Goal: Information Seeking & Learning: Learn about a topic

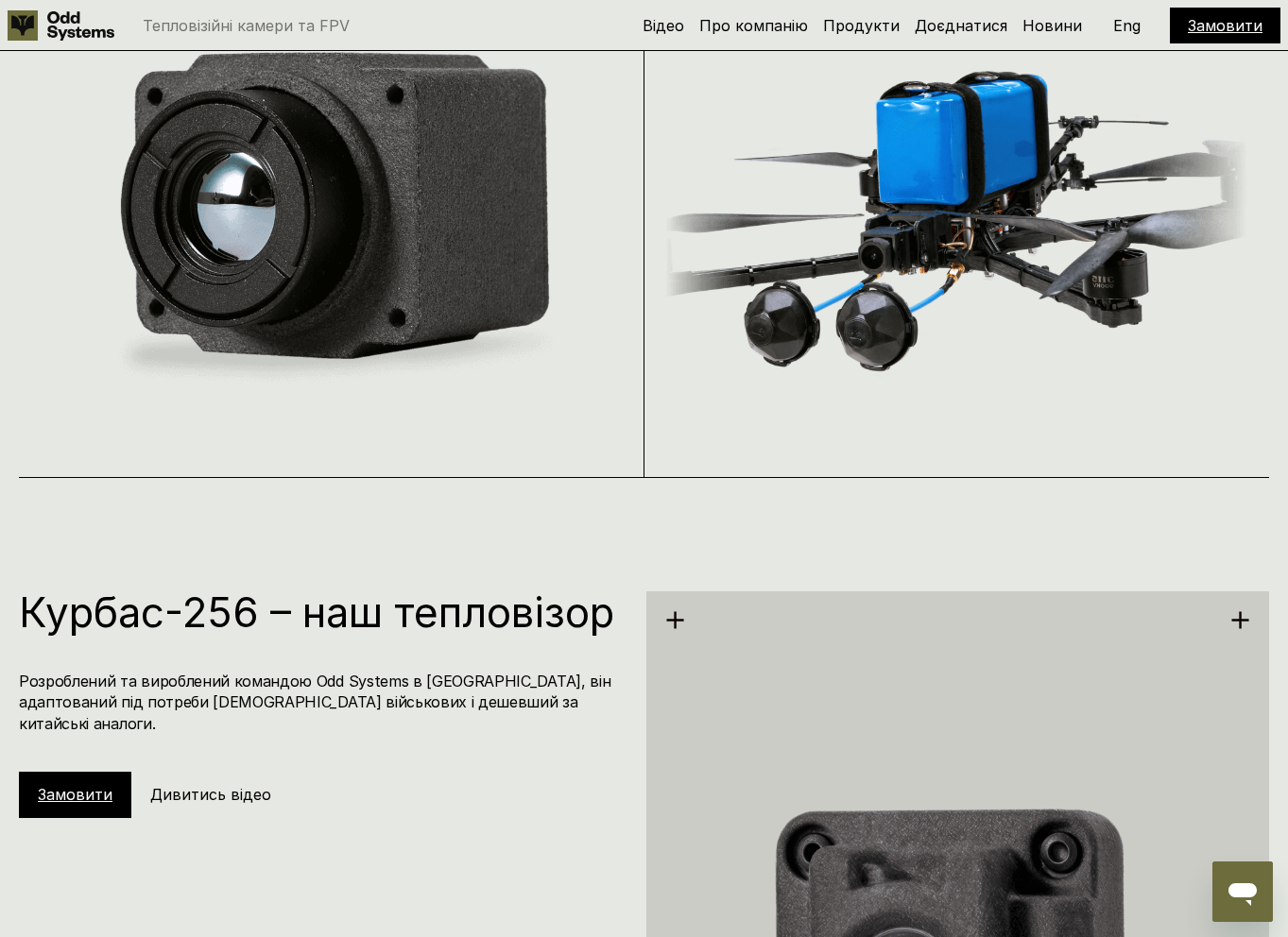
scroll to position [2577, 0]
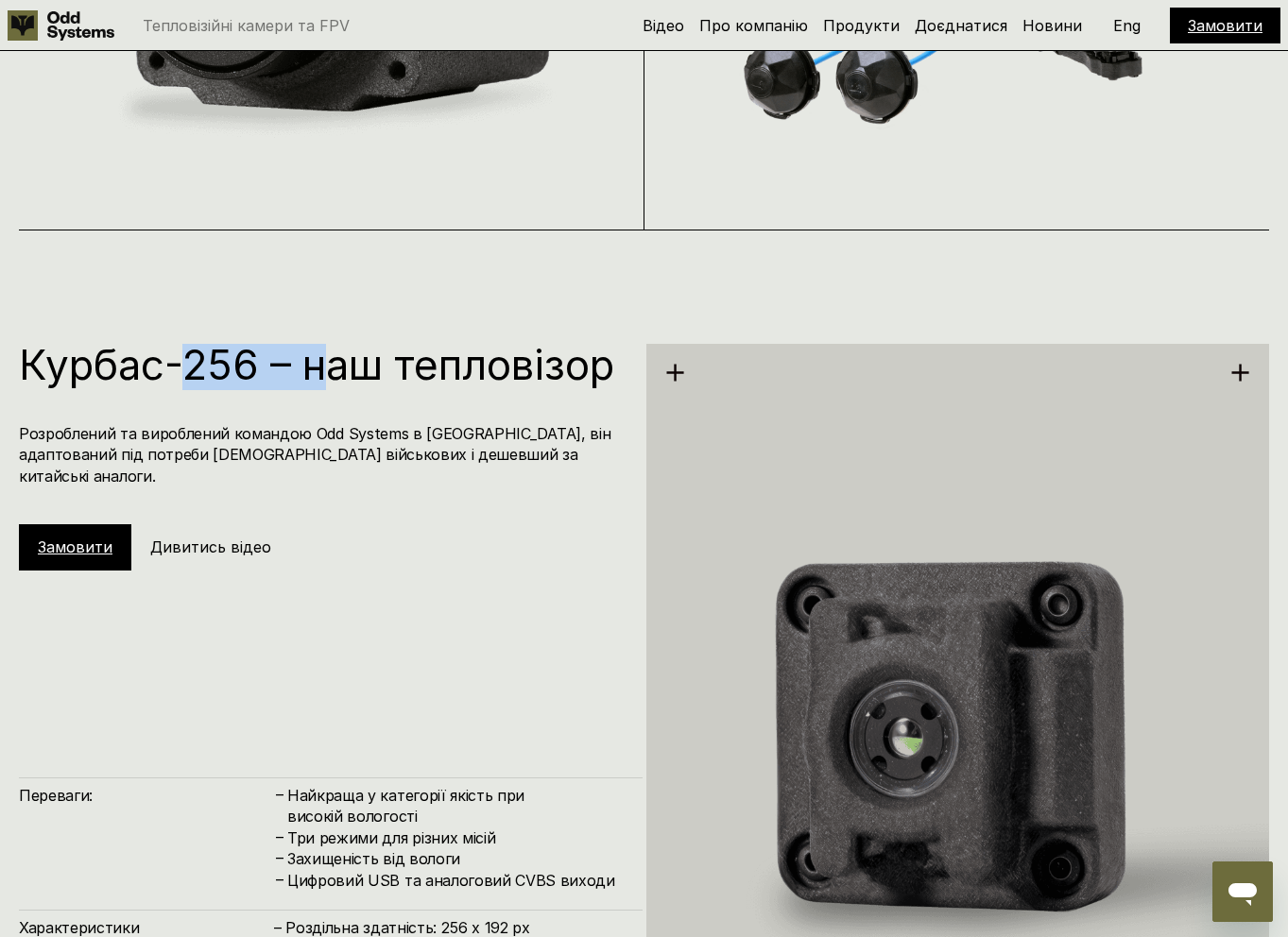
drag, startPoint x: 176, startPoint y: 373, endPoint x: 330, endPoint y: 388, distance: 154.7
click at [330, 385] on h1 "Курбас-256 – наш тепловізор" at bounding box center [321, 364] width 604 height 42
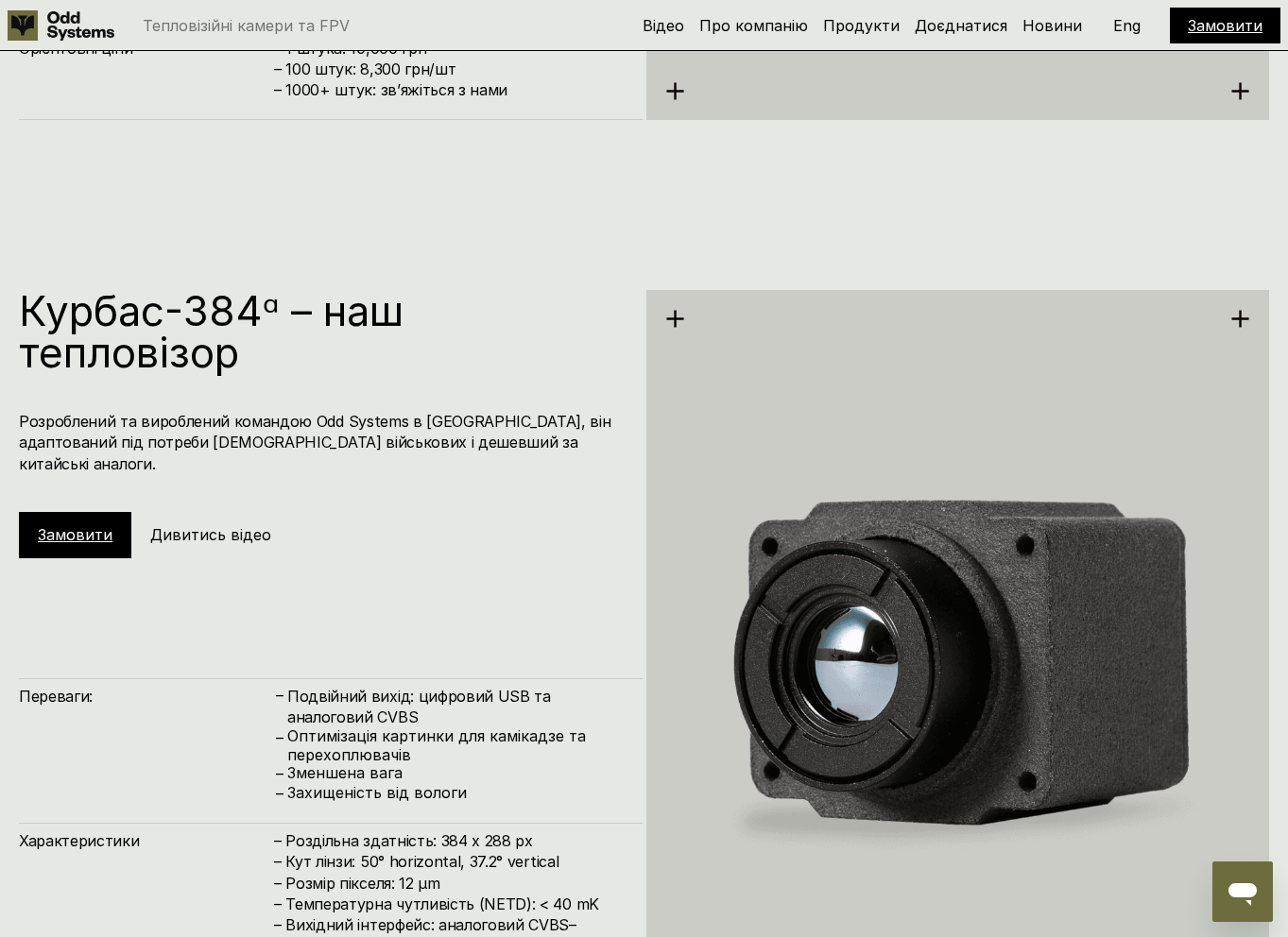
scroll to position [3762, 0]
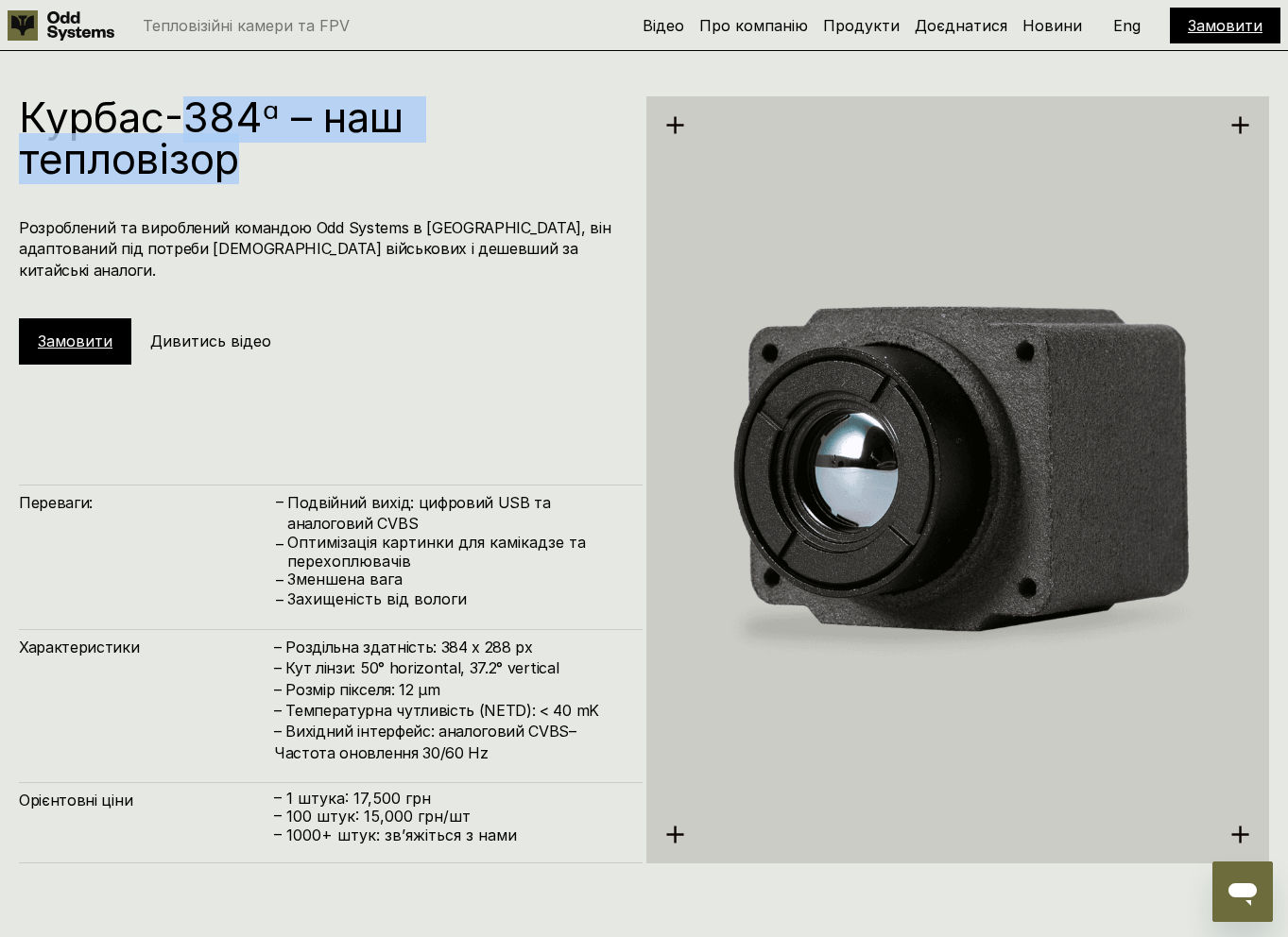
drag, startPoint x: 195, startPoint y: 113, endPoint x: 379, endPoint y: 166, distance: 191.5
click at [379, 165] on h1 "Курбас-384ᵅ – наш тепловізор" at bounding box center [321, 138] width 604 height 84
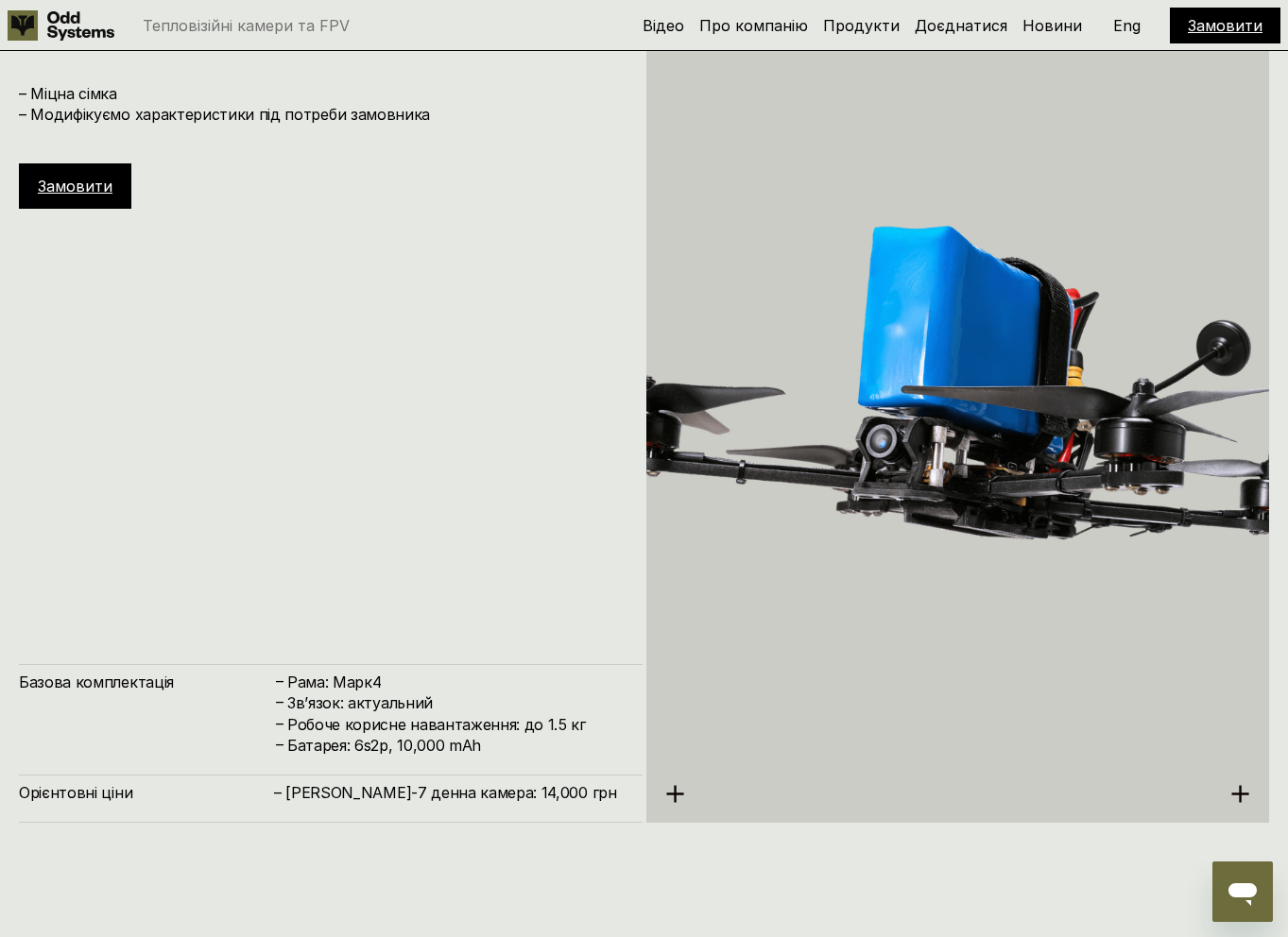
scroll to position [5468, 0]
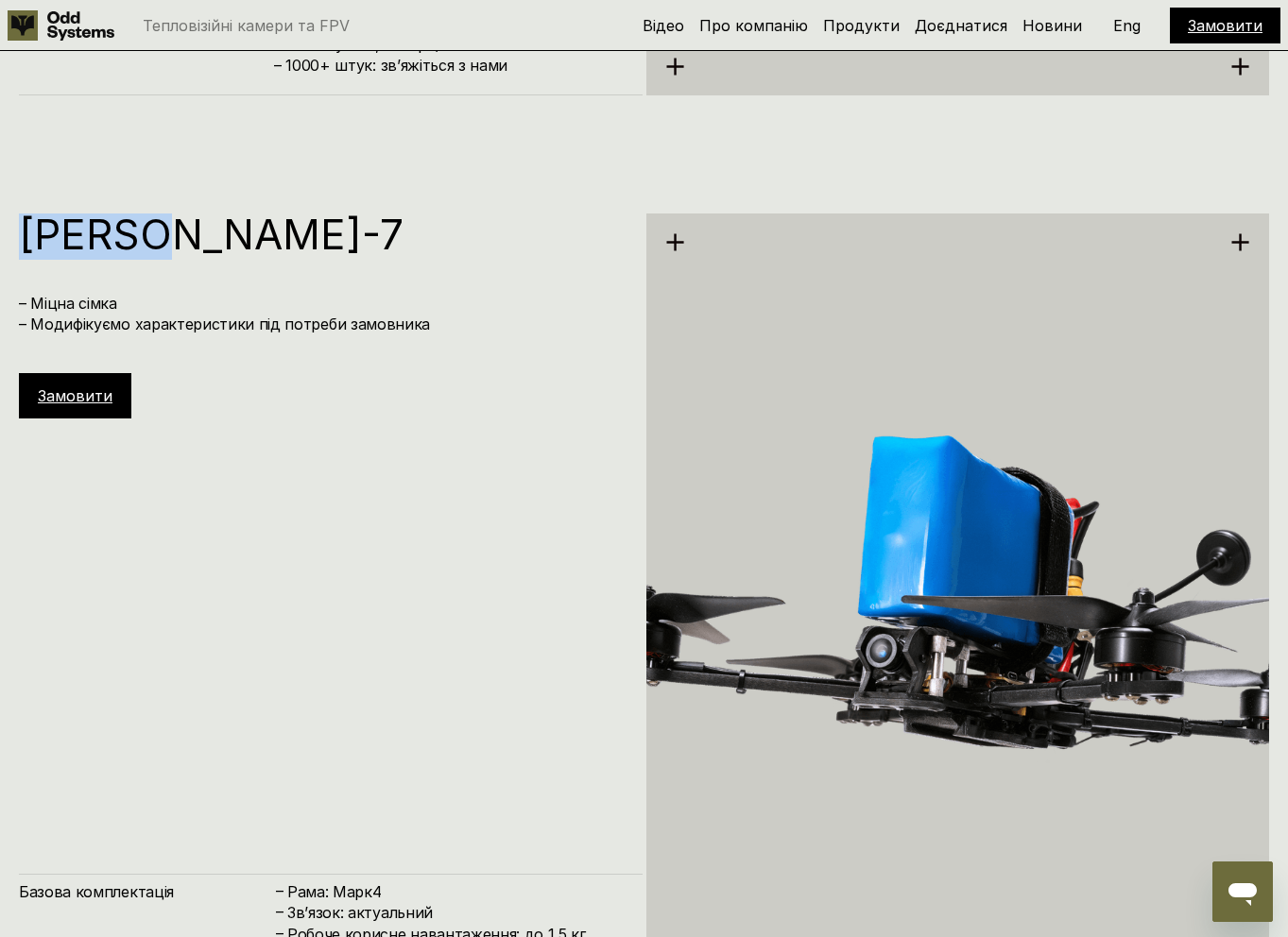
drag, startPoint x: 23, startPoint y: 236, endPoint x: 473, endPoint y: 264, distance: 450.9
click at [465, 259] on div "[PERSON_NAME]-7 – Міцна сімка – Модифікуємо характеристики під потреби замовник…" at bounding box center [330, 316] width 623 height 205
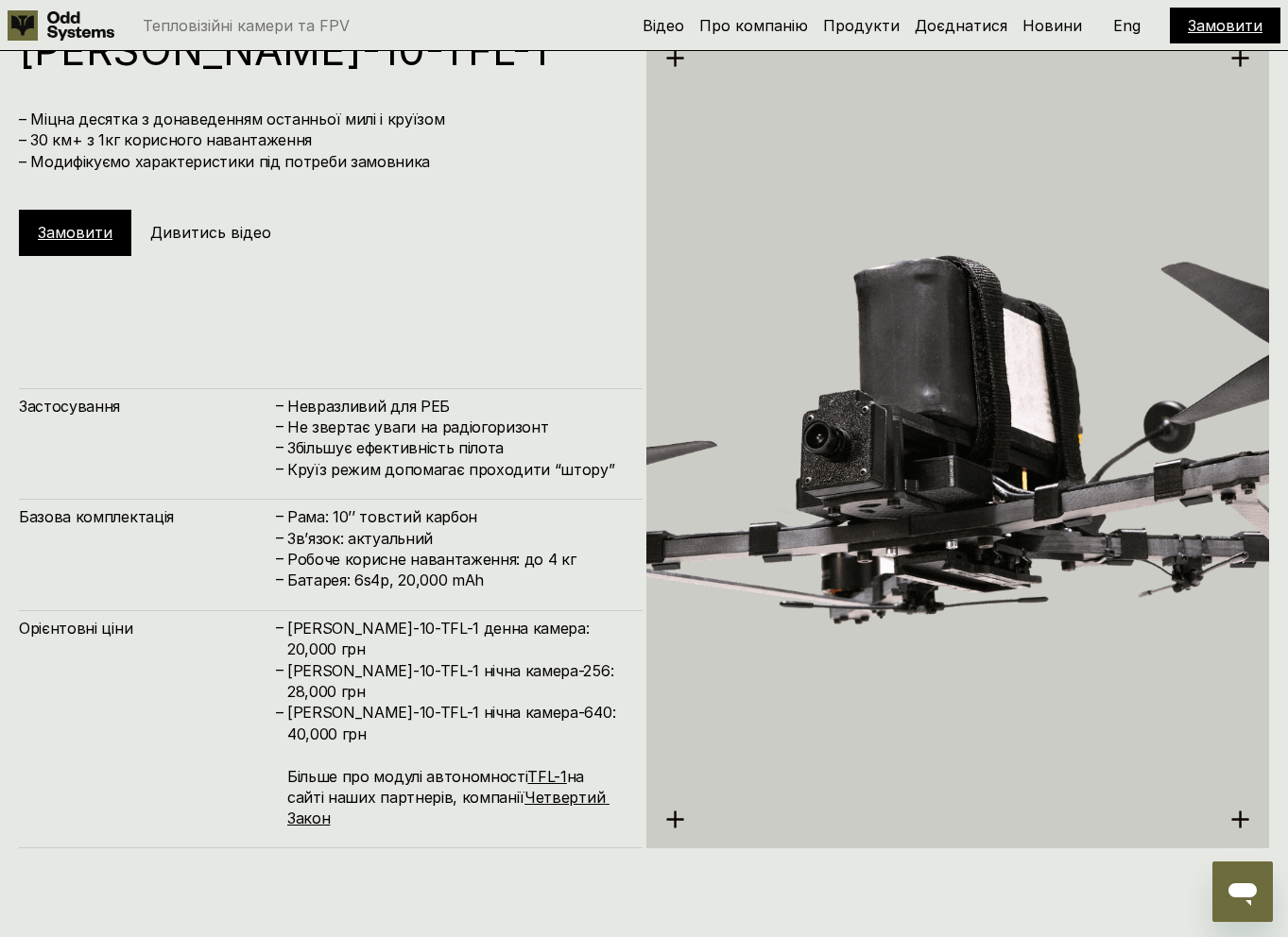
scroll to position [7444, 0]
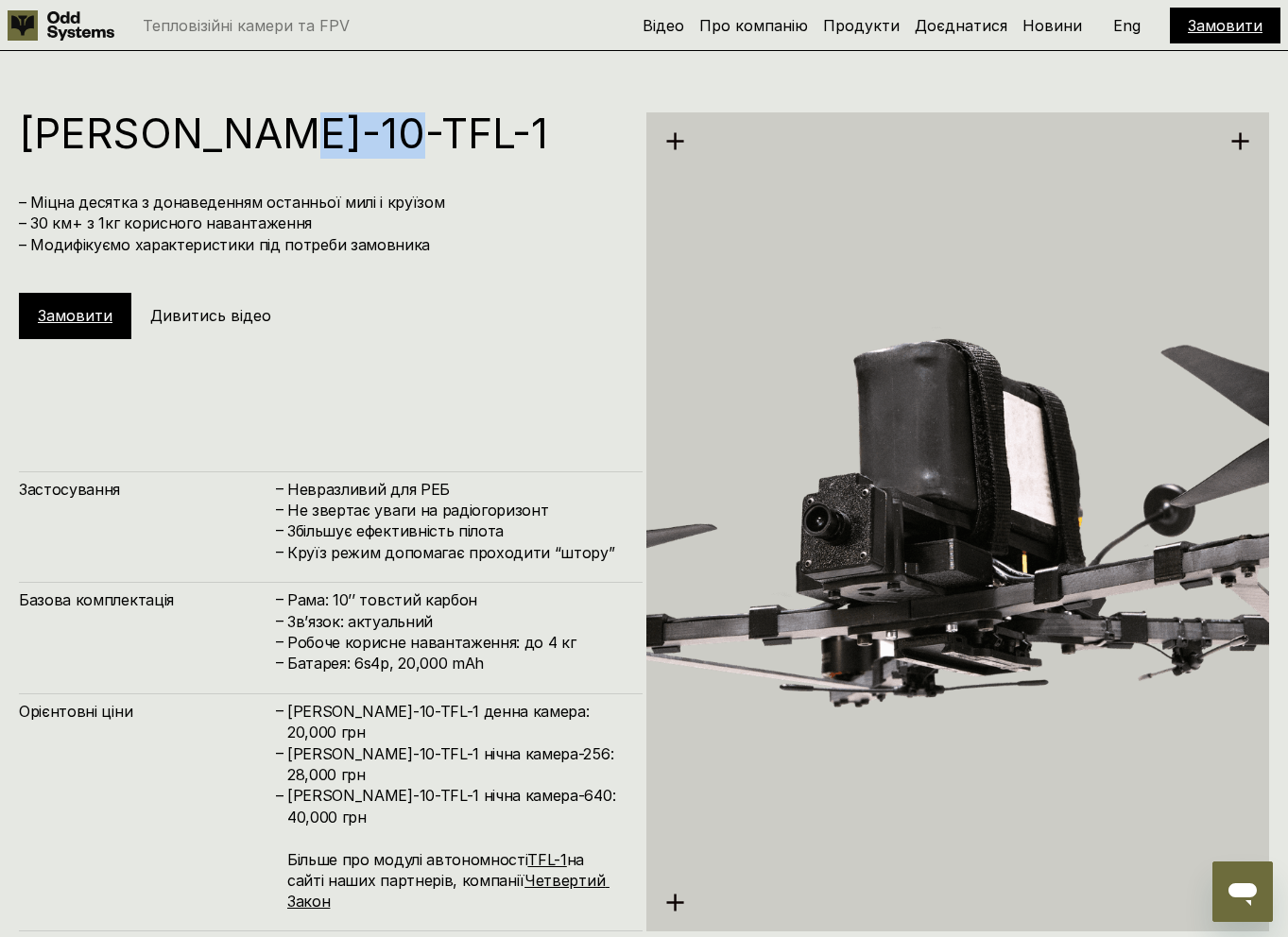
drag, startPoint x: 263, startPoint y: 121, endPoint x: 519, endPoint y: 148, distance: 257.4
click at [519, 148] on h1 "[PERSON_NAME]-10-TFL-1" at bounding box center [321, 133] width 604 height 42
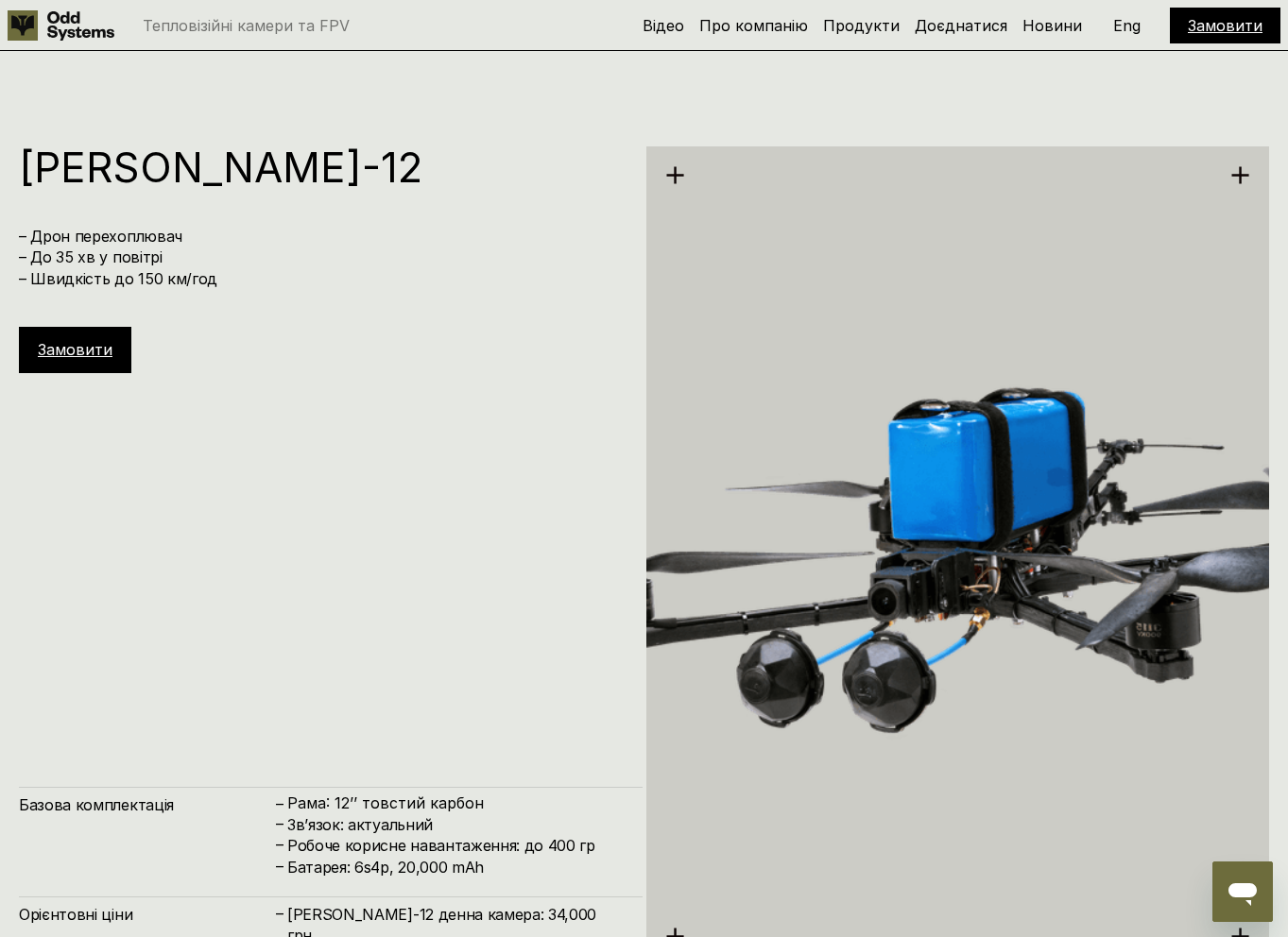
scroll to position [8327, 0]
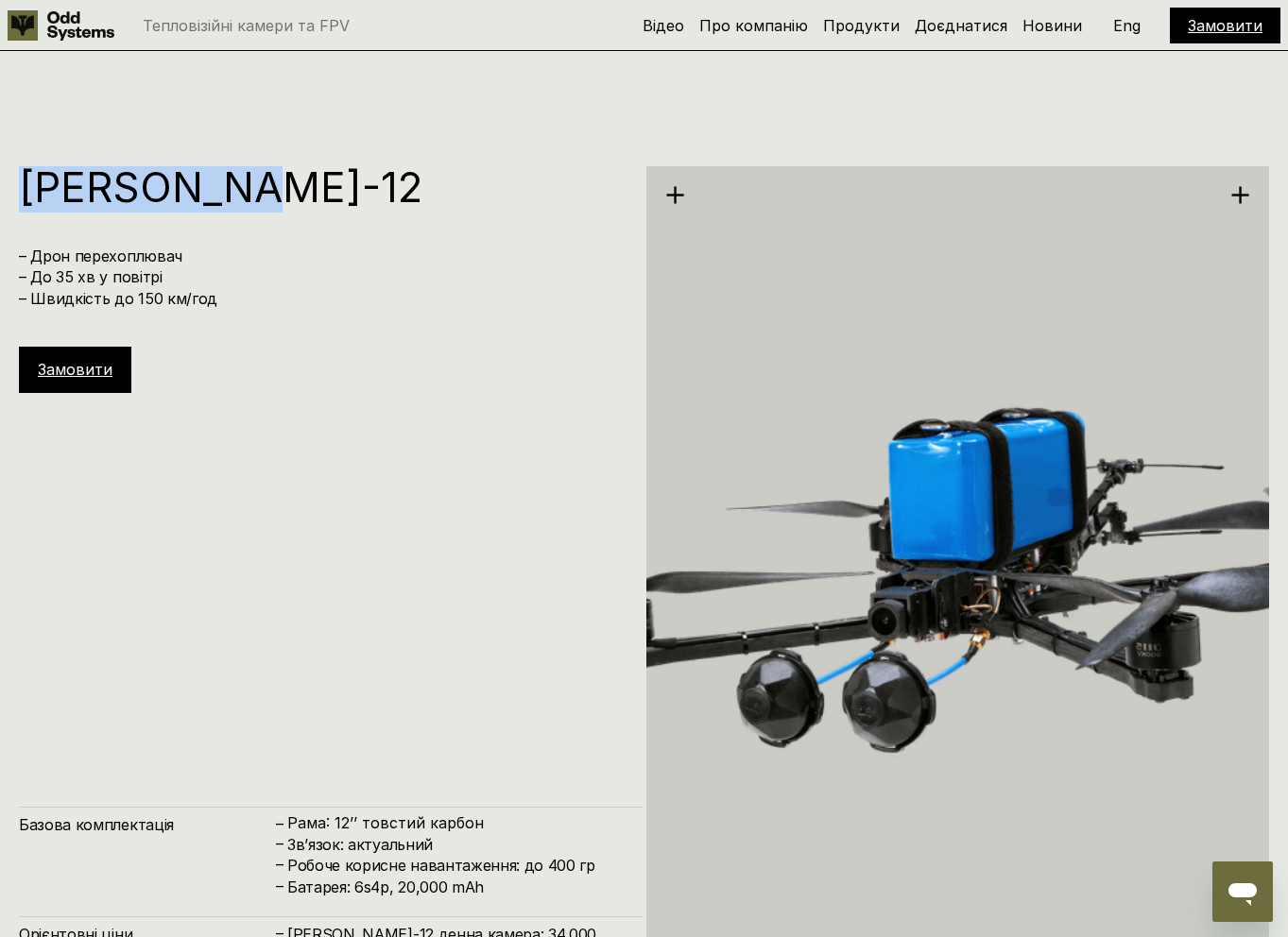
drag, startPoint x: 18, startPoint y: 182, endPoint x: 334, endPoint y: 195, distance: 316.3
click at [334, 195] on div "[PERSON_NAME]-12 – Дрон перехоплювач – До 35 хв у повітрі – Швидкість до 150 км…" at bounding box center [644, 573] width 1288 height 937
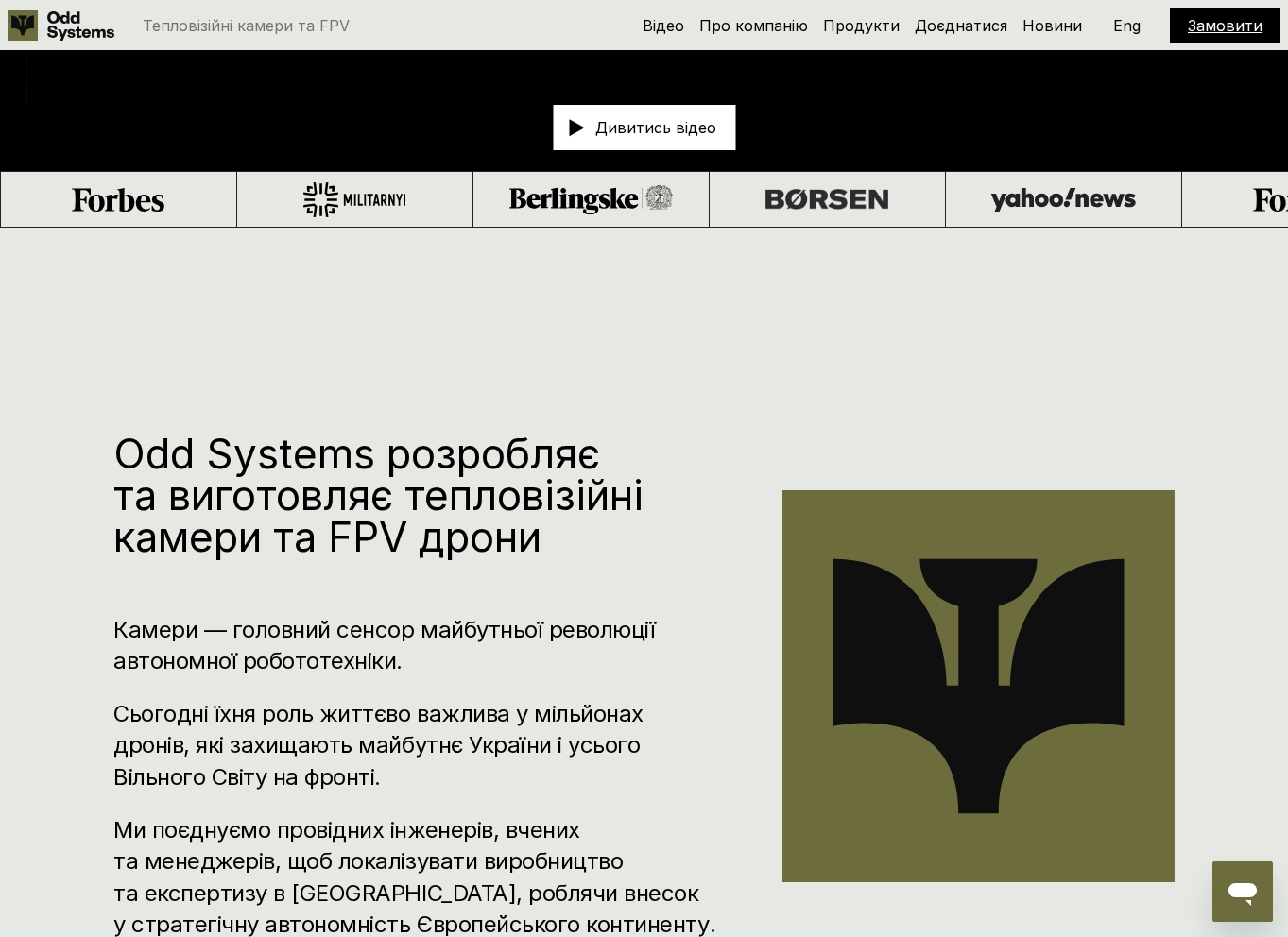
scroll to position [0, 0]
